Goal: Register for event/course

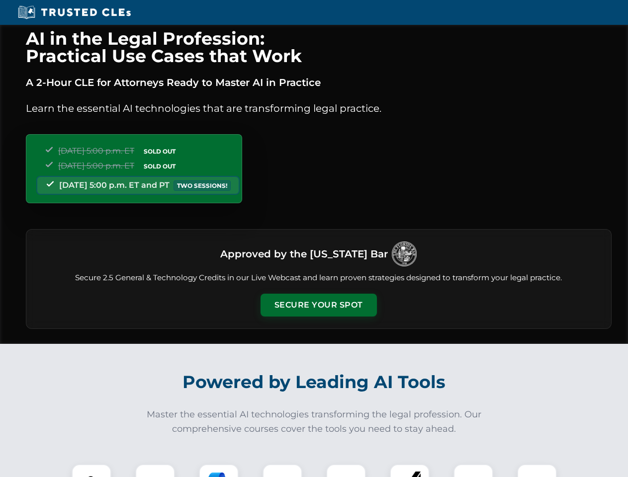
click at [318, 305] on button "Secure Your Spot" at bounding box center [318, 305] width 116 height 23
click at [91, 471] on img at bounding box center [91, 484] width 29 height 29
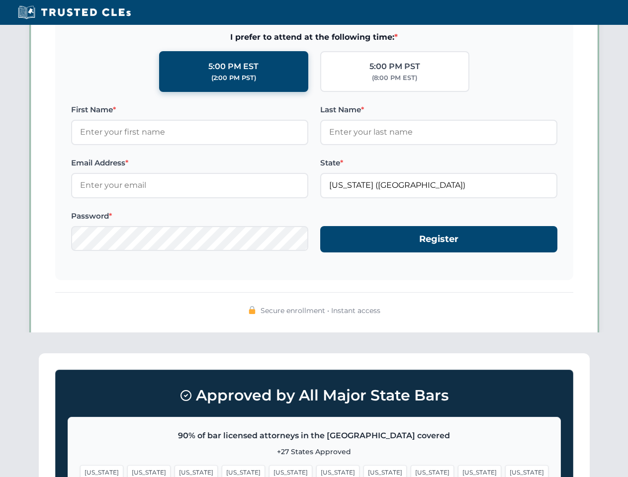
click at [363, 471] on span "[US_STATE]" at bounding box center [384, 472] width 43 height 14
click at [458, 471] on span "[US_STATE]" at bounding box center [479, 472] width 43 height 14
